Goal: Task Accomplishment & Management: Use online tool/utility

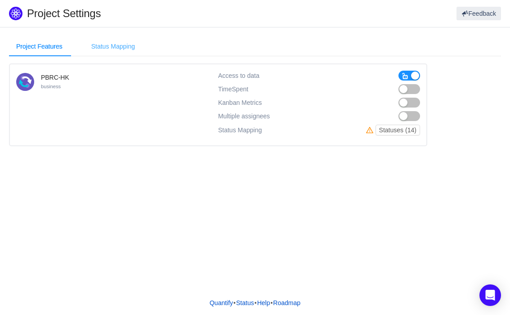
click at [122, 50] on div "Status Mapping" at bounding box center [113, 46] width 58 height 20
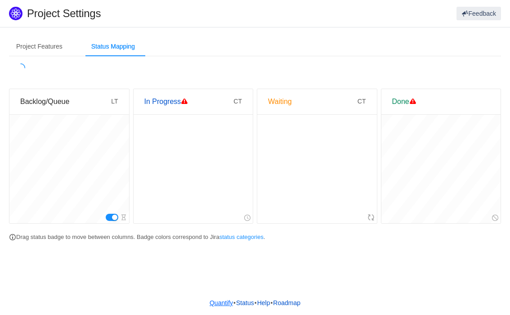
click at [222, 305] on link "Quantify" at bounding box center [221, 303] width 24 height 14
